Goal: Task Accomplishment & Management: Manage account settings

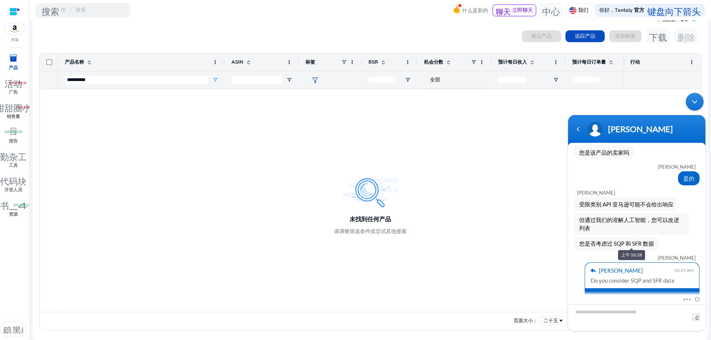
scroll to position [462, 0]
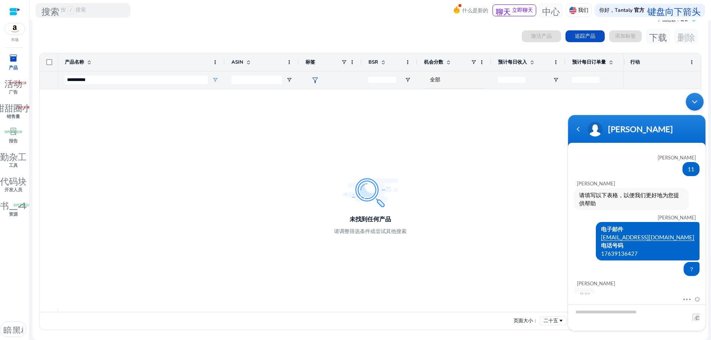
scroll to position [462, 0]
